Goal: Check status: Check status

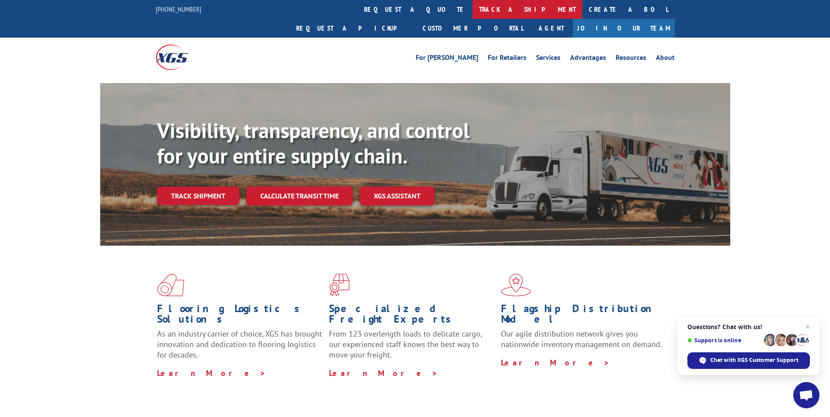
click at [473, 7] on link "track a shipment" at bounding box center [528, 9] width 110 height 19
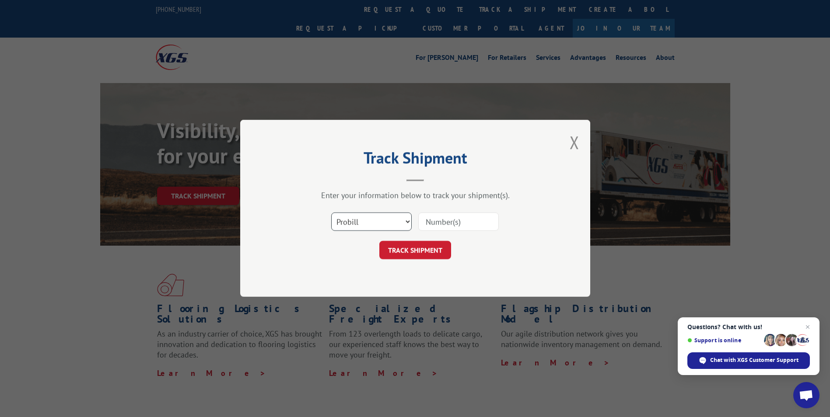
click at [405, 221] on select "Select category... Probill BOL PO" at bounding box center [371, 222] width 81 height 18
select select "bol"
click at [331, 213] on select "Select category... Probill BOL PO" at bounding box center [371, 222] width 81 height 18
click at [448, 221] on input at bounding box center [458, 222] width 81 height 18
type input "17402197"
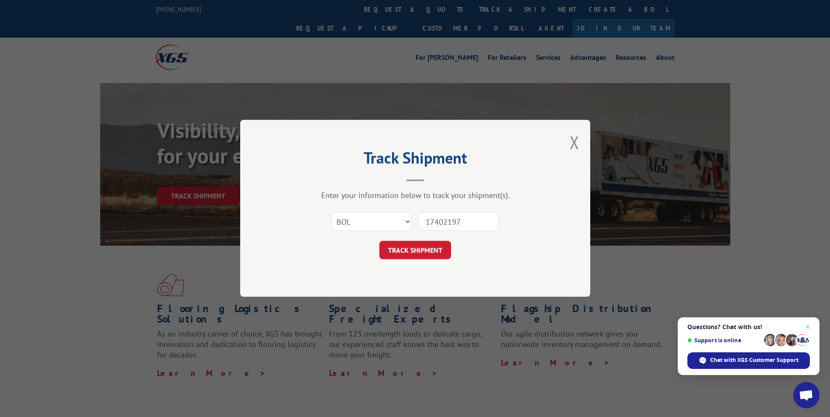
click button "TRACK SHIPMENT" at bounding box center [415, 251] width 72 height 18
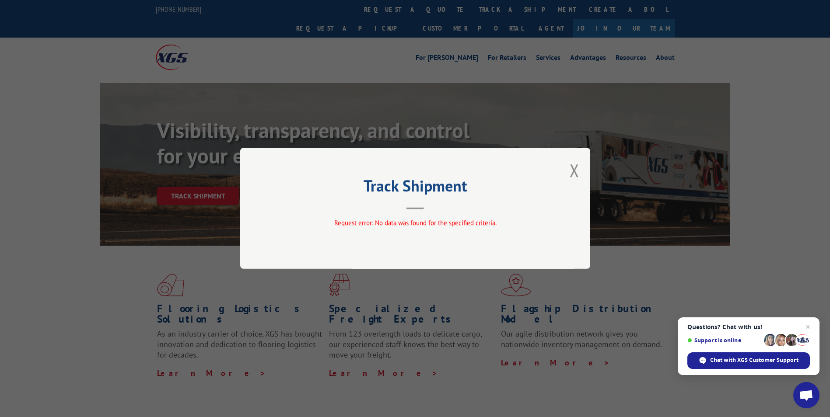
click at [568, 164] on div "Track Shipment Request error: No data was found for the specified criteria." at bounding box center [415, 208] width 350 height 121
click at [577, 168] on button "Close modal" at bounding box center [575, 170] width 10 height 23
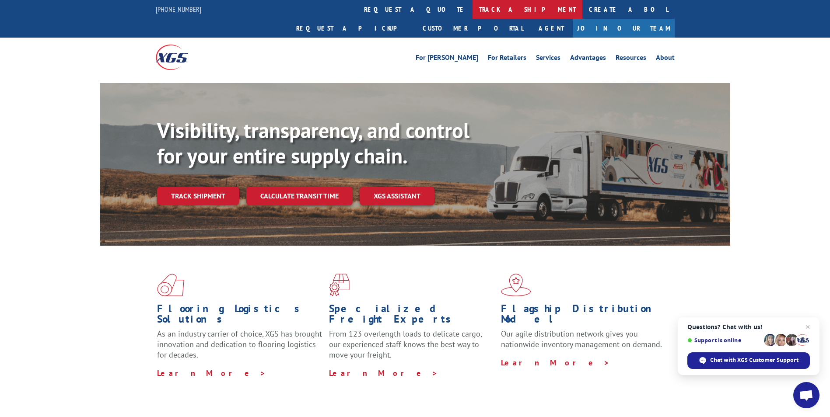
click at [473, 5] on link "track a shipment" at bounding box center [528, 9] width 110 height 19
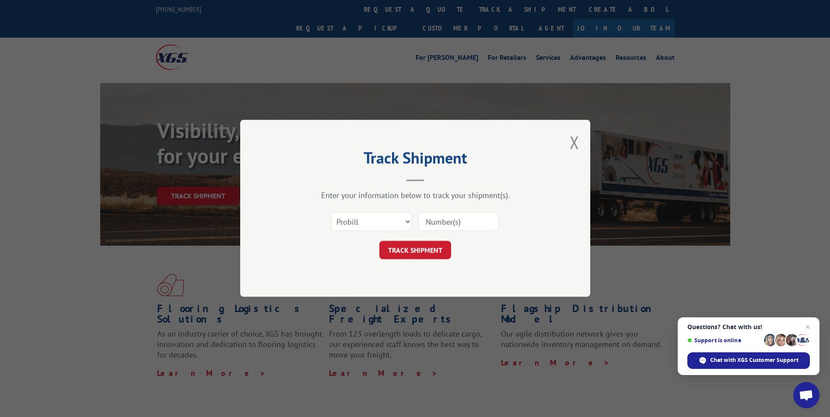
click at [446, 224] on input at bounding box center [458, 222] width 81 height 18
type input "17402197"
click at [418, 255] on button "TRACK SHIPMENT" at bounding box center [415, 251] width 72 height 18
